Goal: Task Accomplishment & Management: Use online tool/utility

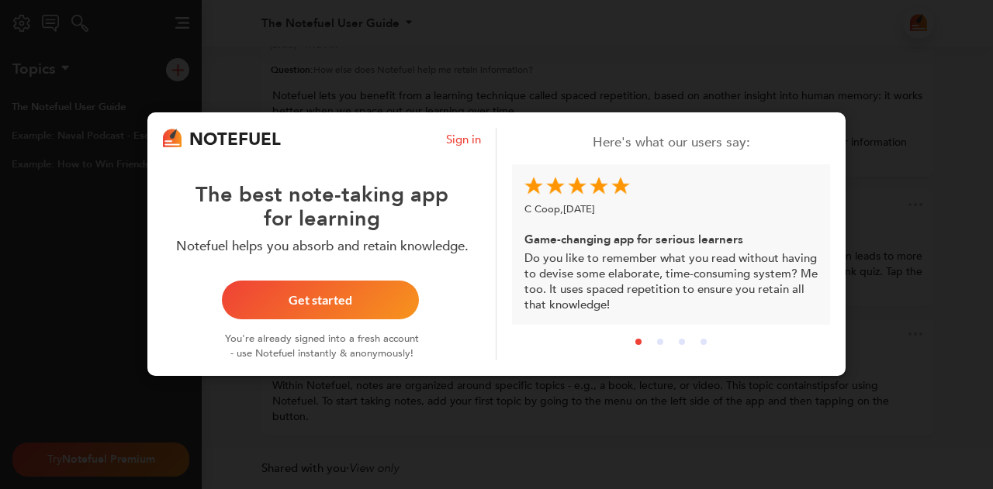
click at [547, 76] on div "NOTEFUEL Sign in The best note-taking app for learning Notefuel helps you absor…" at bounding box center [496, 244] width 993 height 489
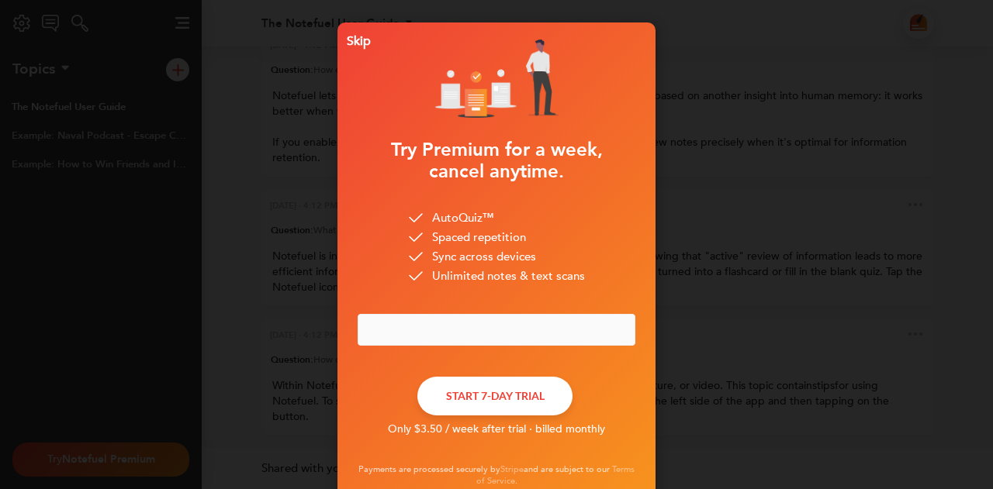
click at [361, 41] on div "Skip" at bounding box center [355, 41] width 30 height 11
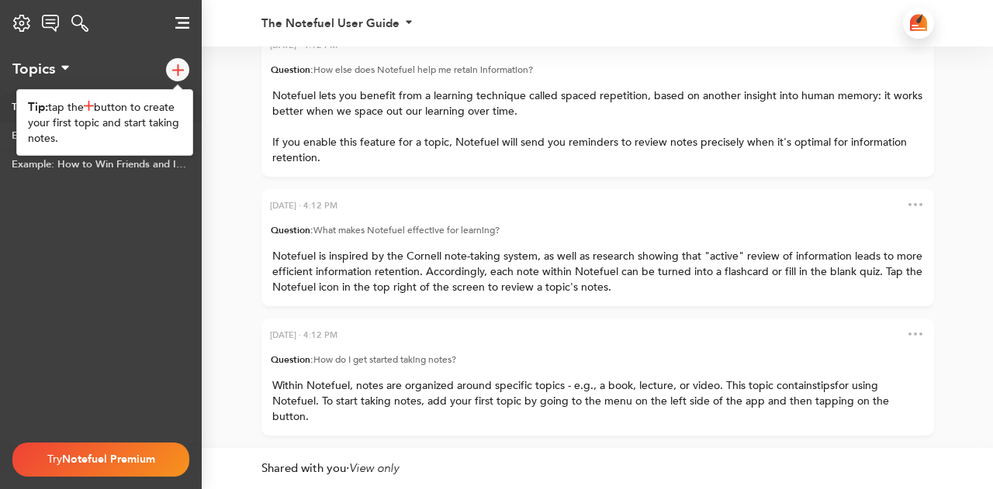
click at [174, 76] on div at bounding box center [177, 69] width 23 height 23
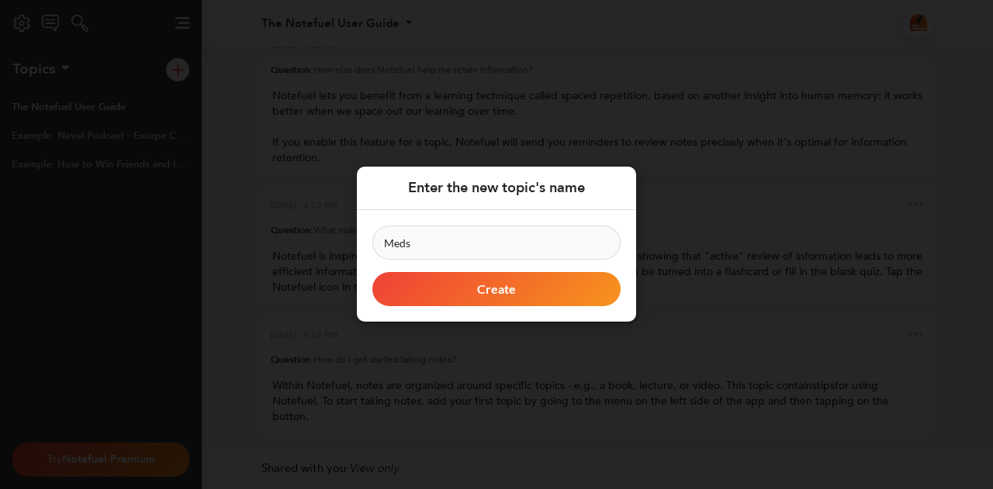
type input "Meds"
click at [501, 295] on button "Create" at bounding box center [496, 290] width 248 height 34
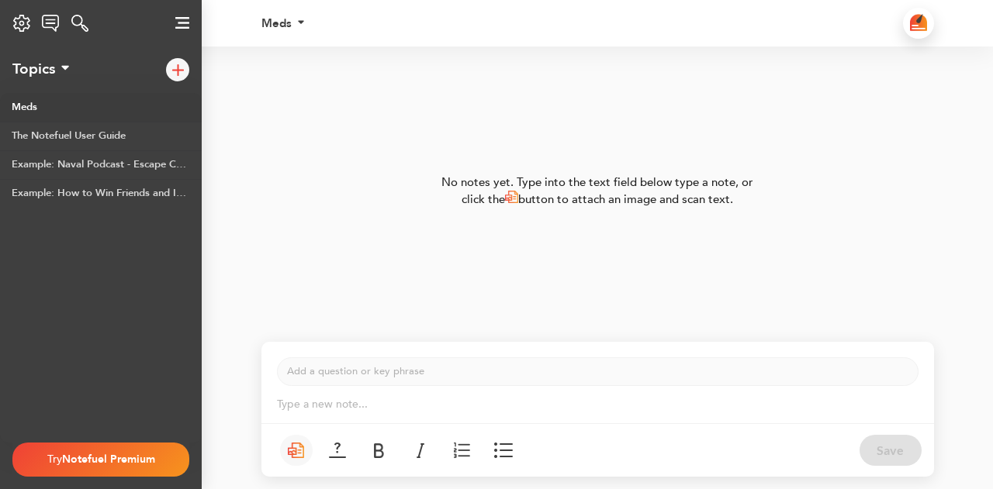
click at [406, 401] on p "Type a new note... ﻿" at bounding box center [597, 405] width 641 height 16
click at [858, 458] on div "Save" at bounding box center [597, 450] width 672 height 54
click at [890, 449] on button "Save" at bounding box center [890, 450] width 62 height 31
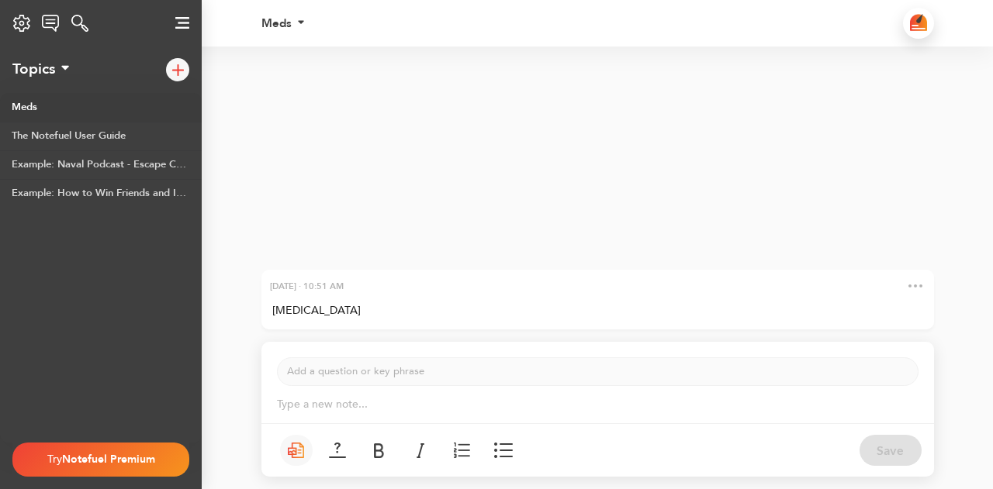
click at [460, 301] on div "[DATE] · 10:51 AM" at bounding box center [597, 286] width 672 height 33
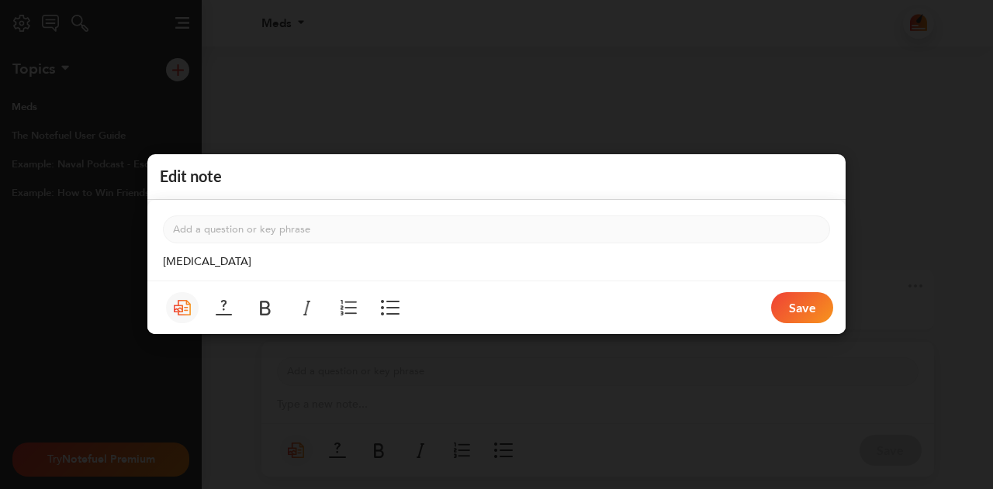
click at [534, 225] on p "Add a question or key phrase ﻿" at bounding box center [496, 230] width 647 height 15
click at [544, 262] on p "[MEDICAL_DATA]" at bounding box center [496, 263] width 667 height 16
click at [589, 194] on div "Edit note" at bounding box center [496, 177] width 698 height 46
click at [581, 143] on div "Edit note Add a question or key phrase ﻿ [MEDICAL_DATA] Save" at bounding box center [496, 244] width 993 height 489
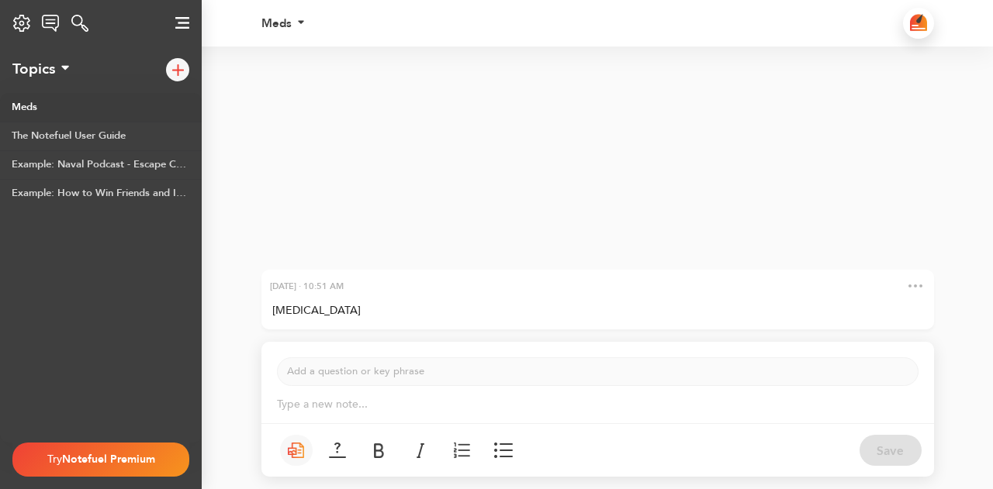
click at [675, 403] on p "Type a new note... ﻿" at bounding box center [597, 405] width 641 height 16
click at [642, 402] on p "Type a new note... ﻿" at bounding box center [597, 405] width 641 height 16
click at [48, 132] on link "The Notefuel User Guide" at bounding box center [101, 136] width 202 height 29
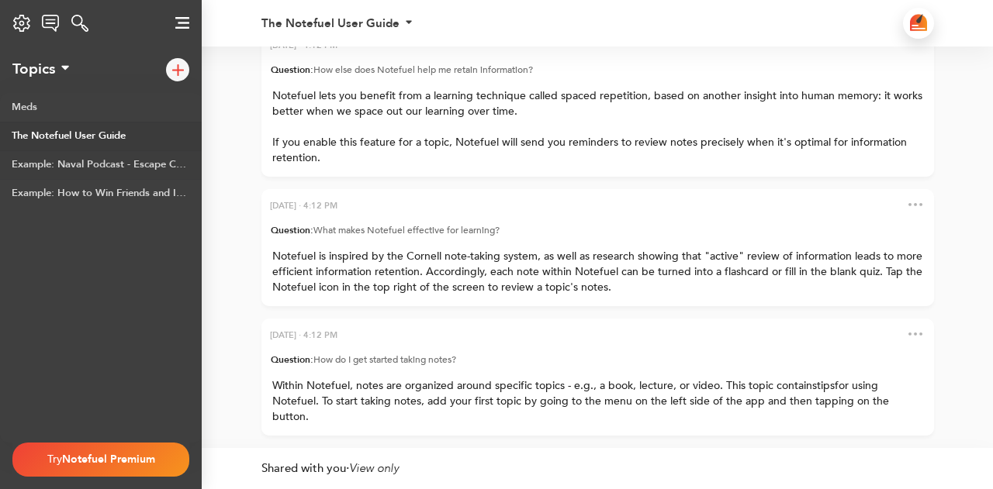
click at [62, 154] on link "Example: Naval Podcast - Escape Competition Through Authenticity" at bounding box center [101, 164] width 202 height 29
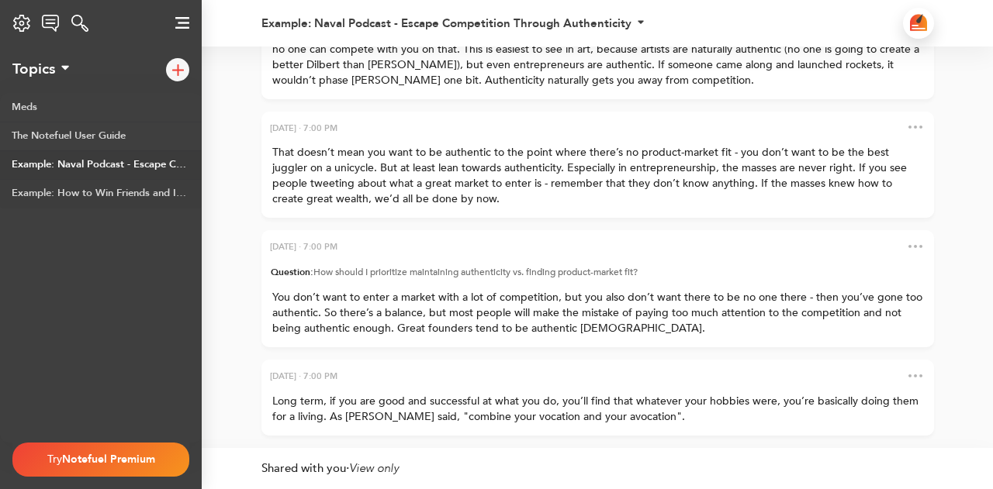
click at [98, 195] on link "Example: How to Win Friends and Influence People by [PERSON_NAME]" at bounding box center [101, 193] width 202 height 29
